Goal: Browse casually: Explore the website without a specific task or goal

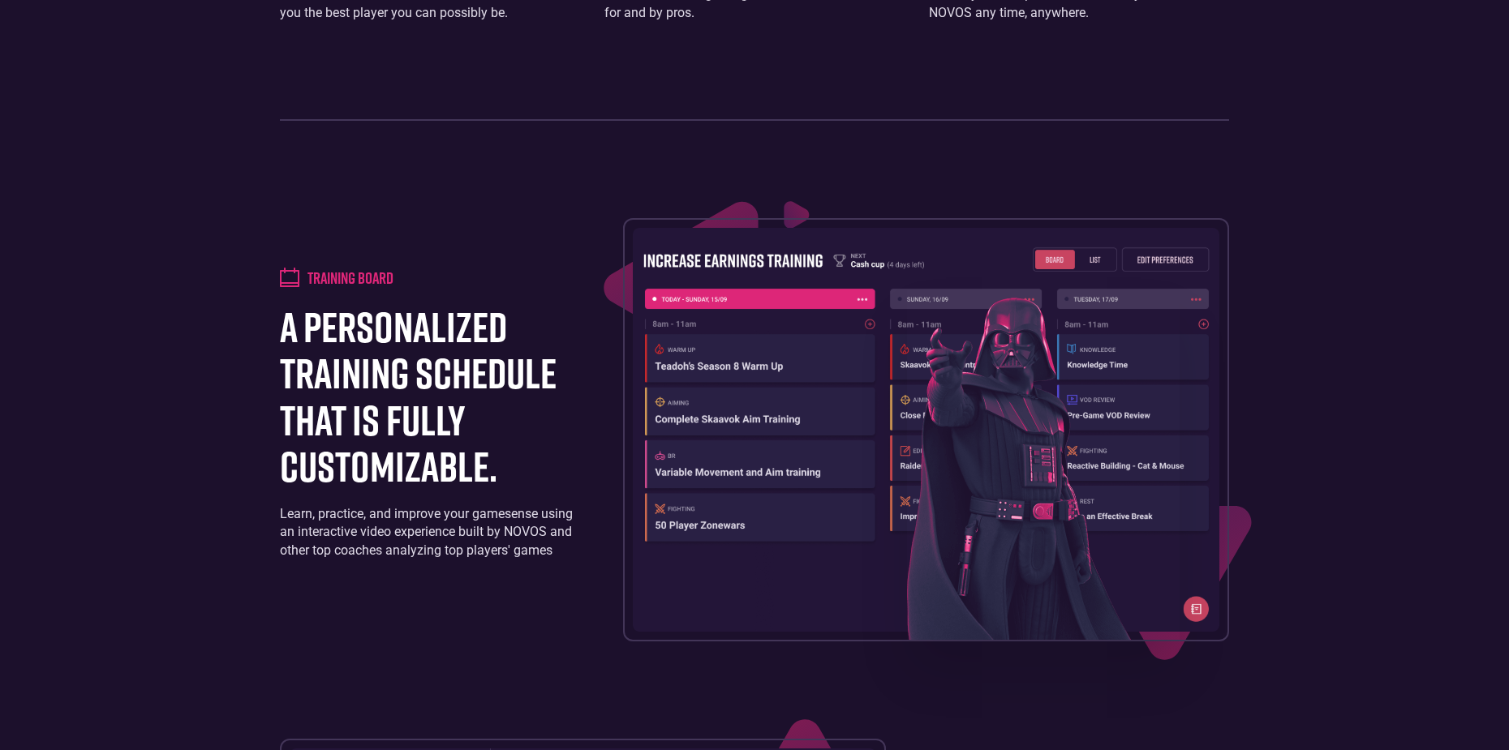
scroll to position [1460, 0]
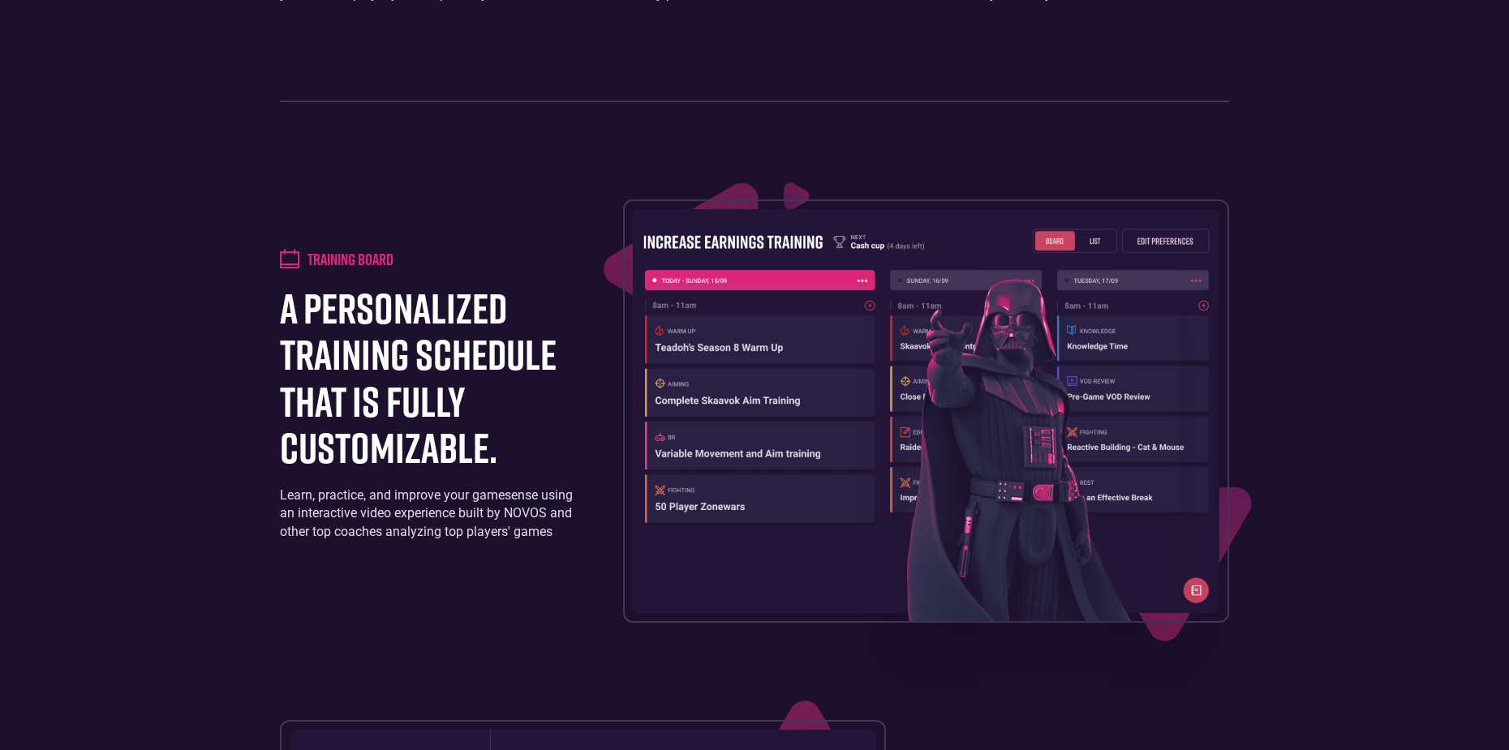
drag, startPoint x: 519, startPoint y: 88, endPoint x: 542, endPoint y: 95, distance: 23.9
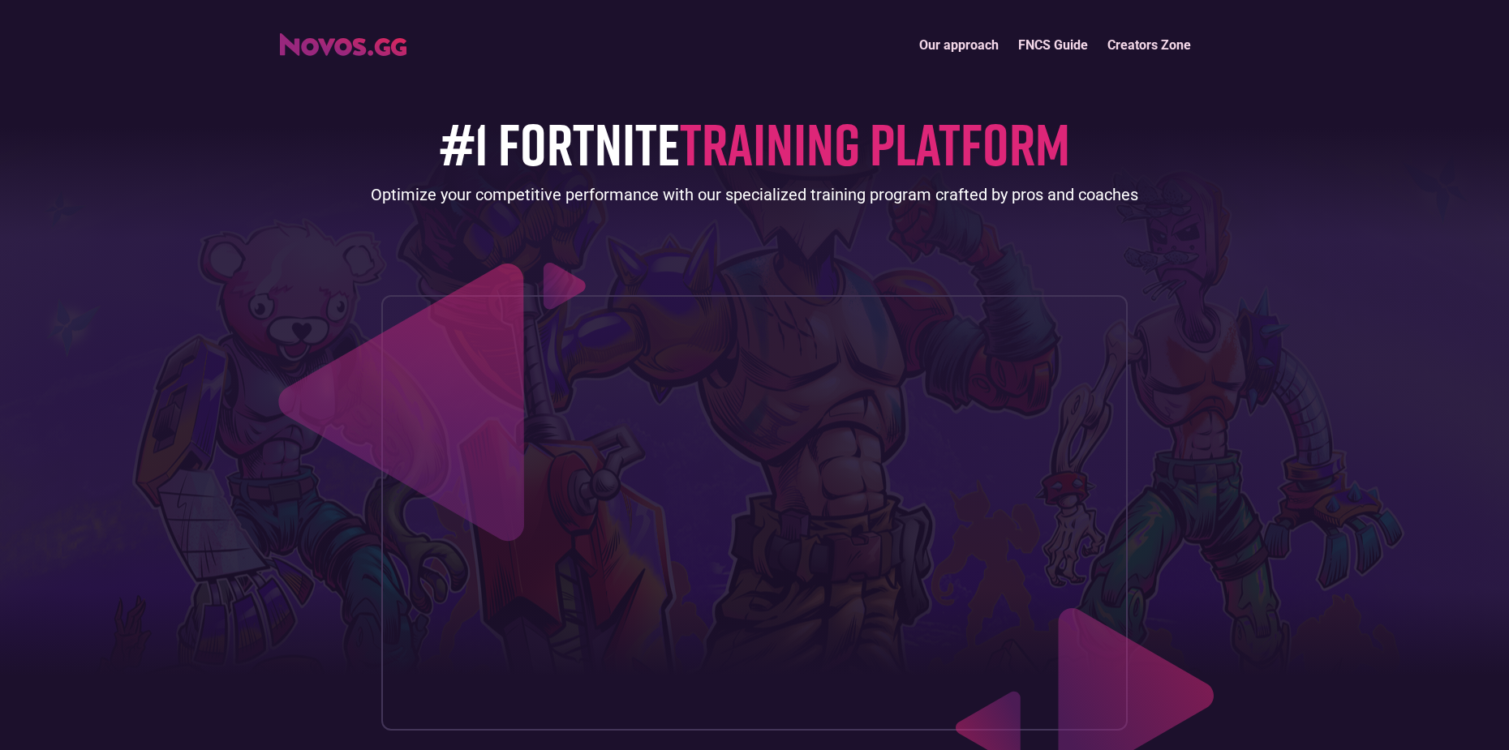
click at [355, 48] on img "home" at bounding box center [343, 44] width 127 height 23
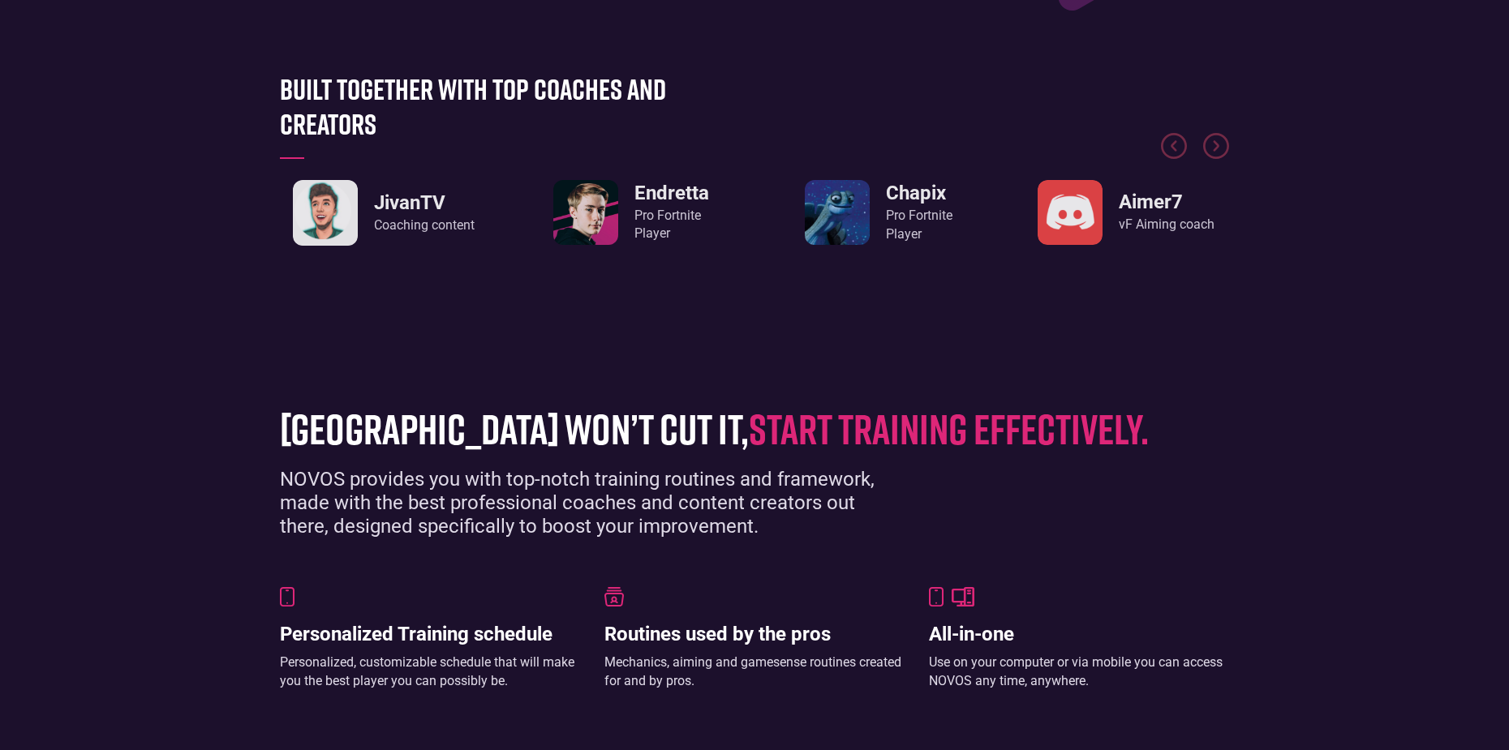
scroll to position [811, 0]
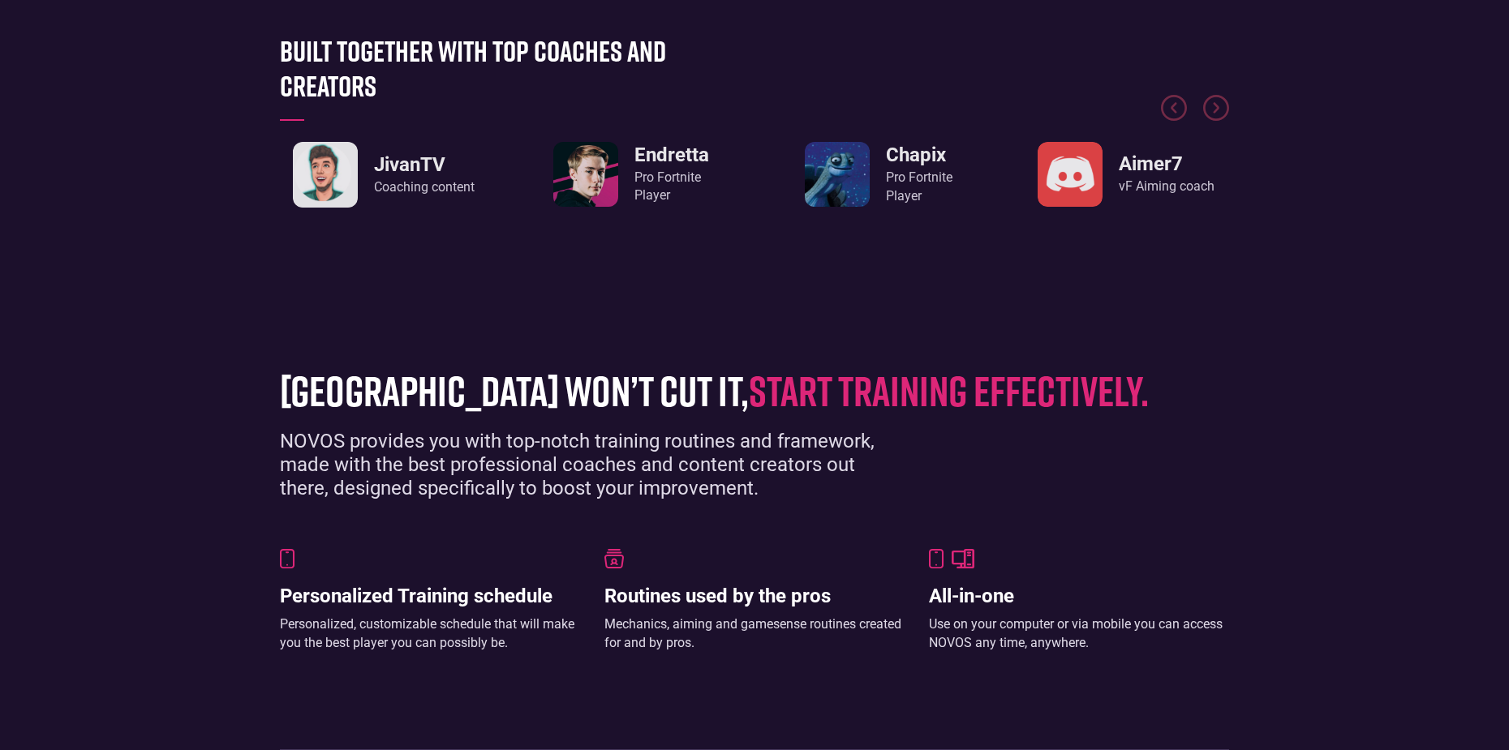
click at [590, 178] on img "1 / 8" at bounding box center [585, 174] width 65 height 65
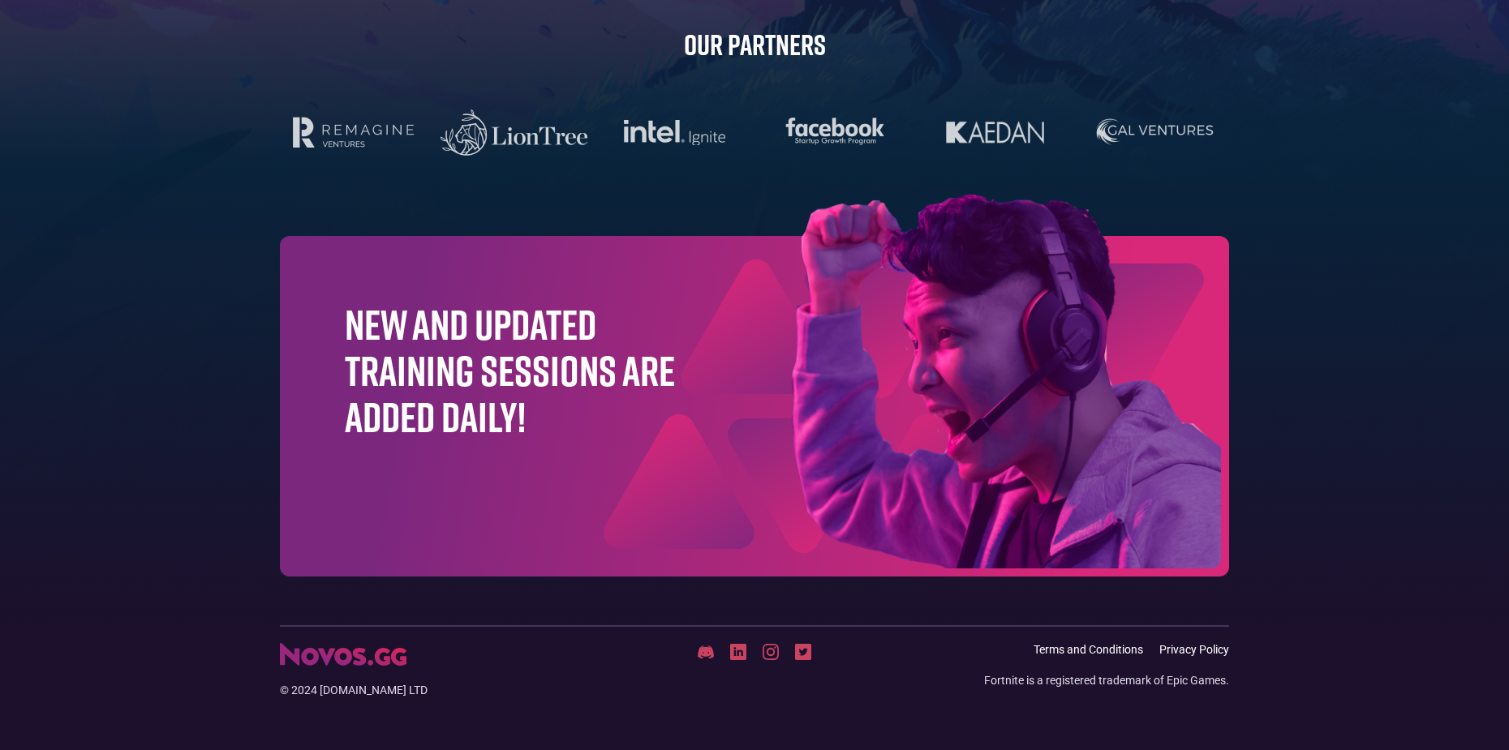
scroll to position [5094, 0]
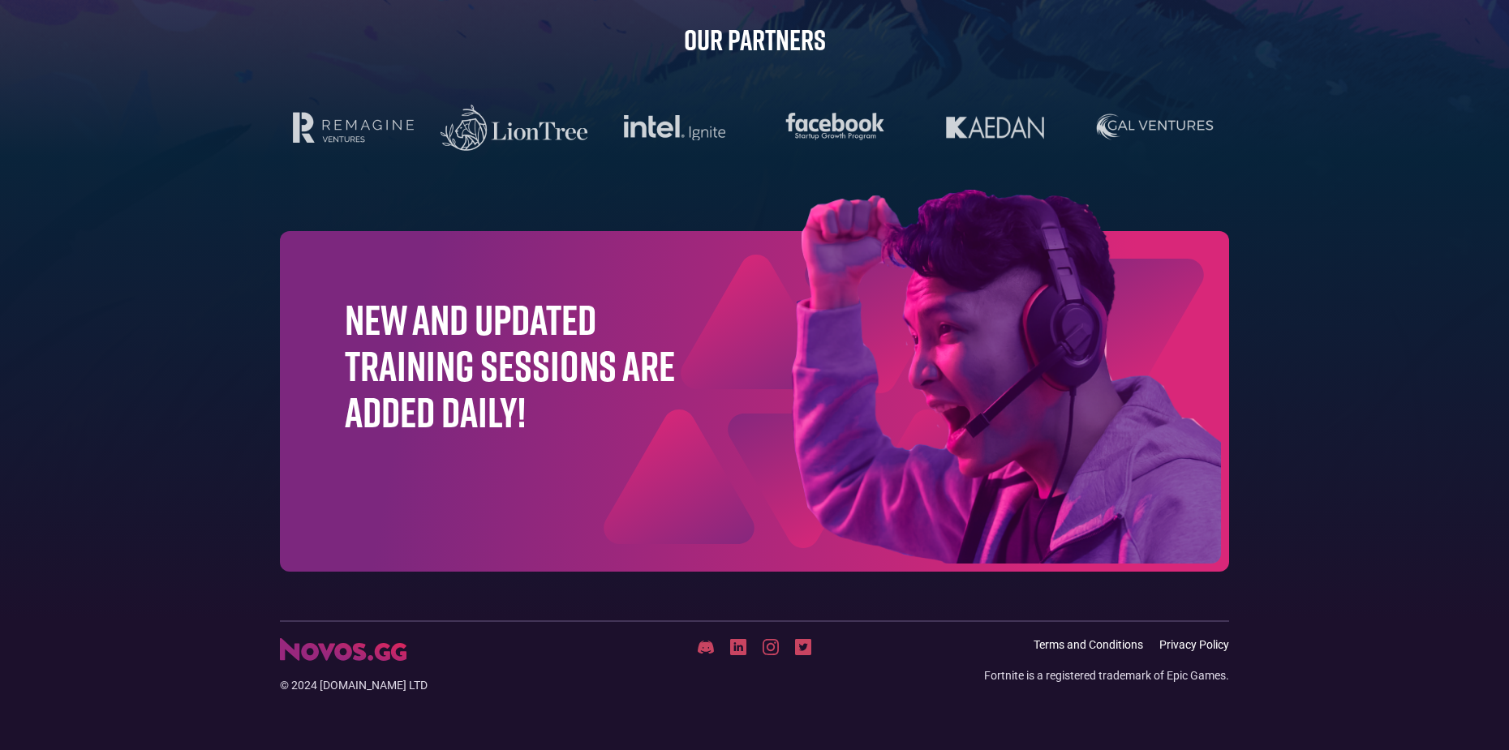
click at [773, 650] on img at bounding box center [771, 647] width 16 height 16
